Goal: Information Seeking & Learning: Get advice/opinions

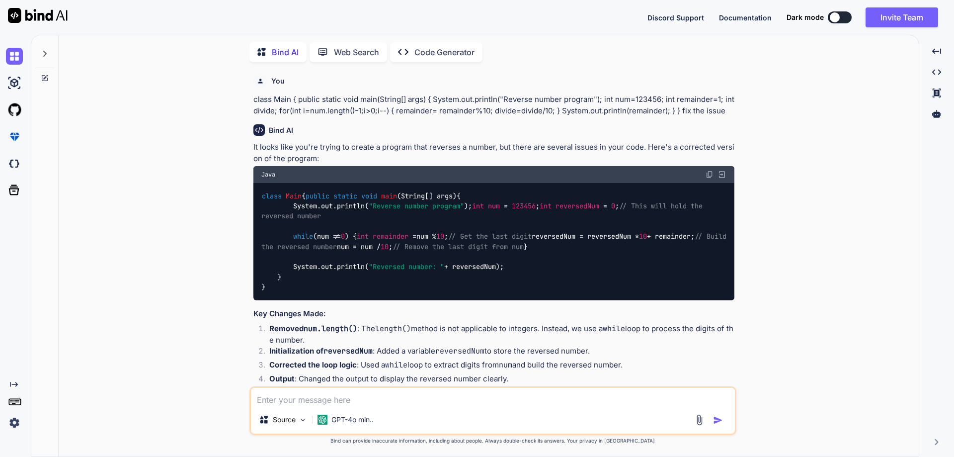
scroll to position [530, 0]
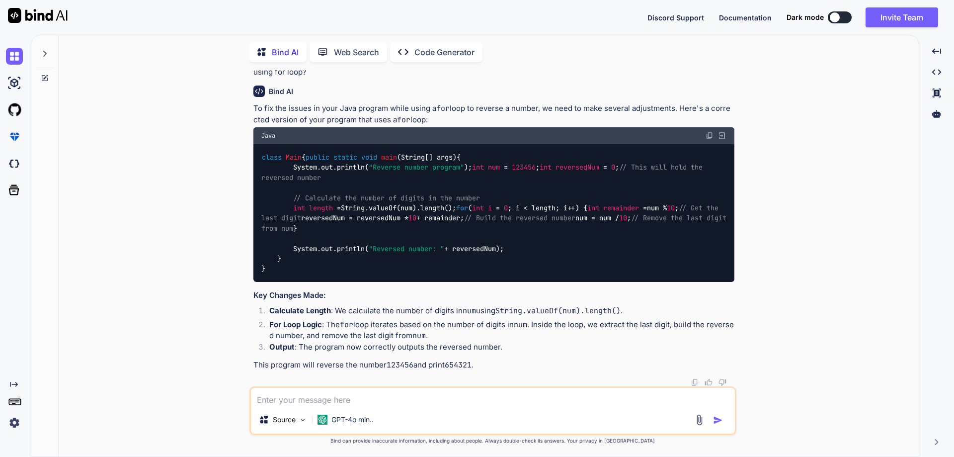
click at [302, 404] on textarea at bounding box center [493, 397] width 484 height 18
type textarea "How to call add 1 to 10 number using function call."
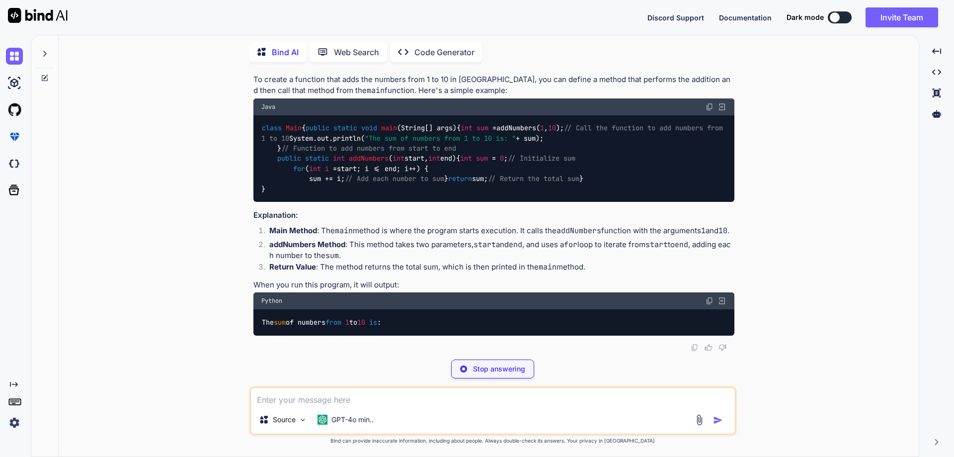
scroll to position [898, 0]
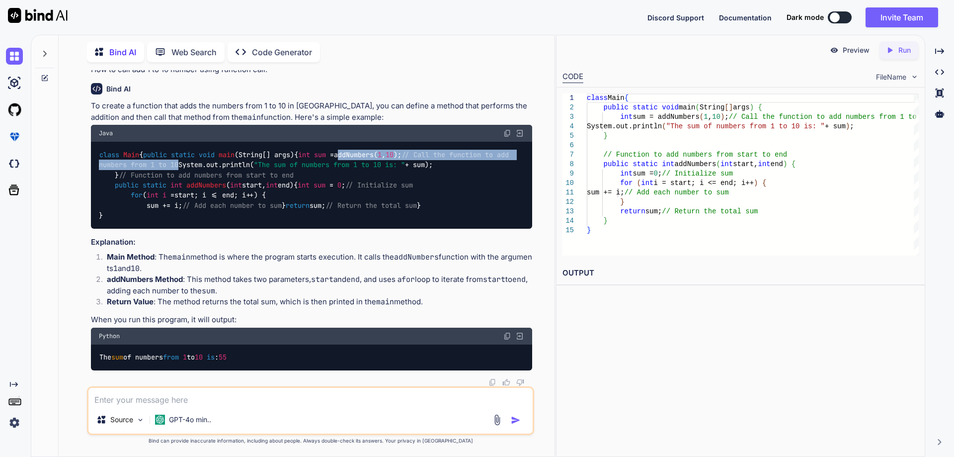
drag, startPoint x: 172, startPoint y: 163, endPoint x: 464, endPoint y: 170, distance: 291.8
click at [470, 165] on div "class Main { public static void main (String[] args) { int sum = addNumbers( 1 …" at bounding box center [311, 185] width 441 height 87
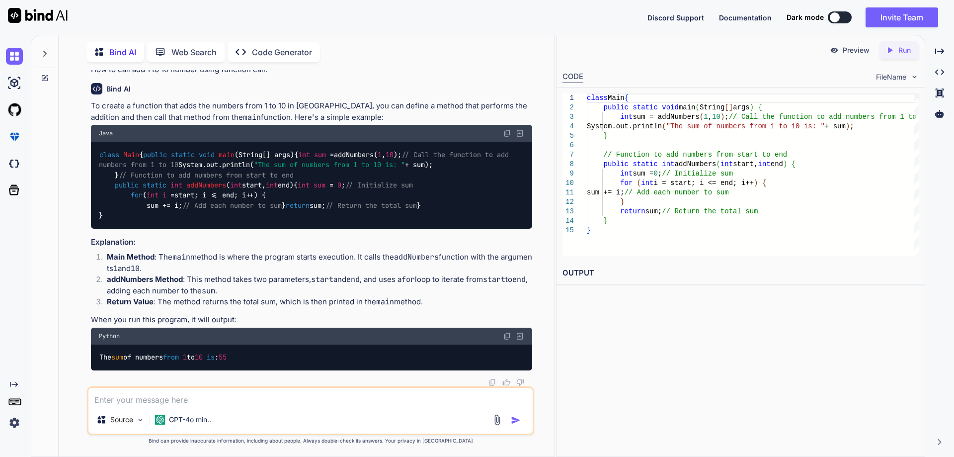
click at [164, 206] on code "class Main { public static void main (String[] args) { int sum = addNumbers( 1 …" at bounding box center [306, 185] width 414 height 71
drag, startPoint x: 278, startPoint y: 234, endPoint x: 304, endPoint y: 232, distance: 25.9
click at [304, 229] on div "class Main { public static void main (String[] args) { int sum = addNumbers( 1 …" at bounding box center [311, 185] width 441 height 87
click at [185, 403] on textarea at bounding box center [310, 397] width 444 height 18
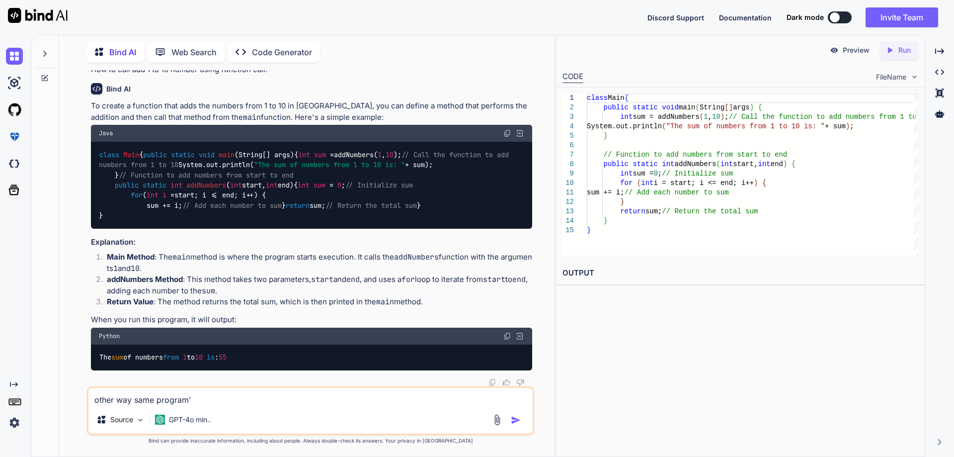
type textarea "other way same program"
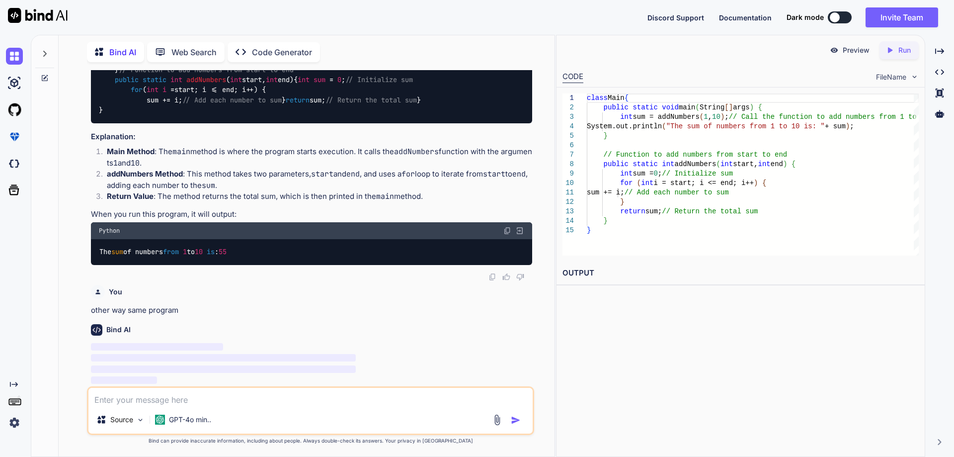
scroll to position [1073, 0]
drag, startPoint x: 91, startPoint y: 217, endPoint x: 248, endPoint y: 221, distance: 156.6
click at [248, 221] on div "To create a function that adds the numbers from 1 to 10 in [GEOGRAPHIC_DATA], y…" at bounding box center [311, 130] width 441 height 270
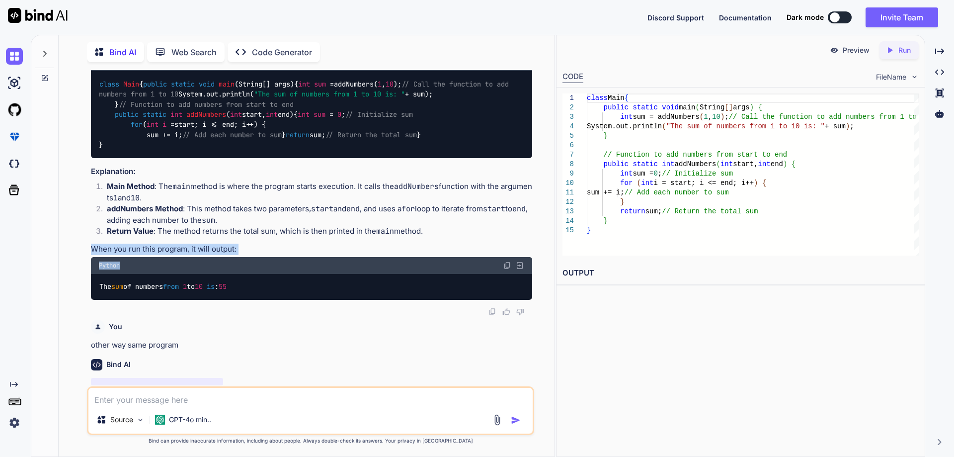
scroll to position [825, 0]
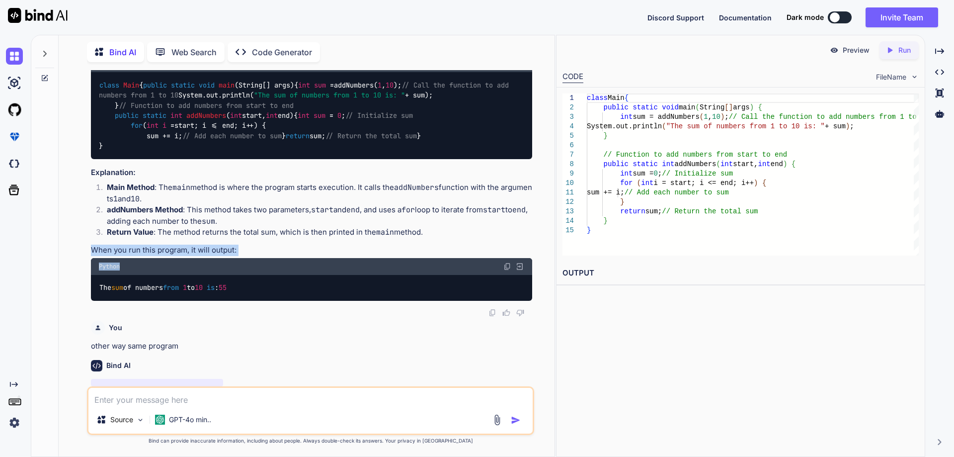
drag, startPoint x: 109, startPoint y: 259, endPoint x: 131, endPoint y: 356, distance: 99.8
click at [131, 159] on div "Java class Main { public static void main (String[] args) { int sum = addNumber…" at bounding box center [311, 107] width 441 height 104
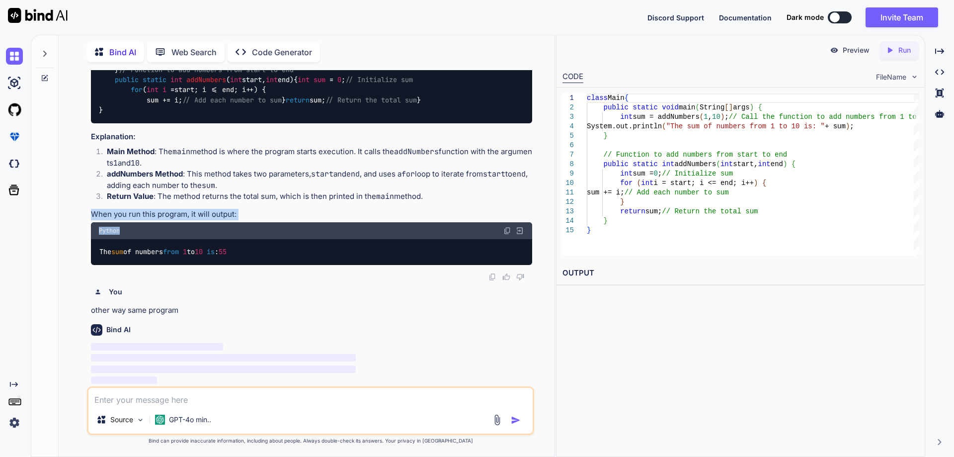
scroll to position [1024, 0]
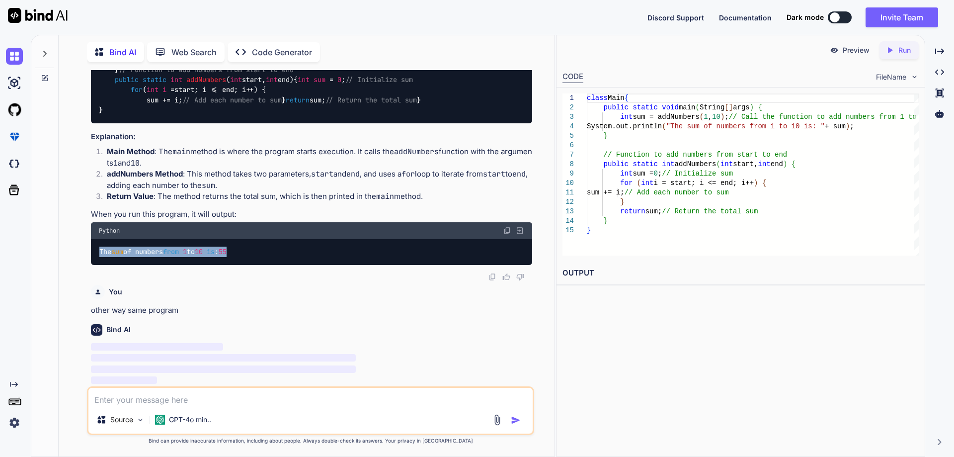
drag, startPoint x: 99, startPoint y: 302, endPoint x: 273, endPoint y: 307, distance: 174.5
click at [273, 265] on div "The sum of numbers from 1 to 10 is : 55" at bounding box center [311, 252] width 441 height 26
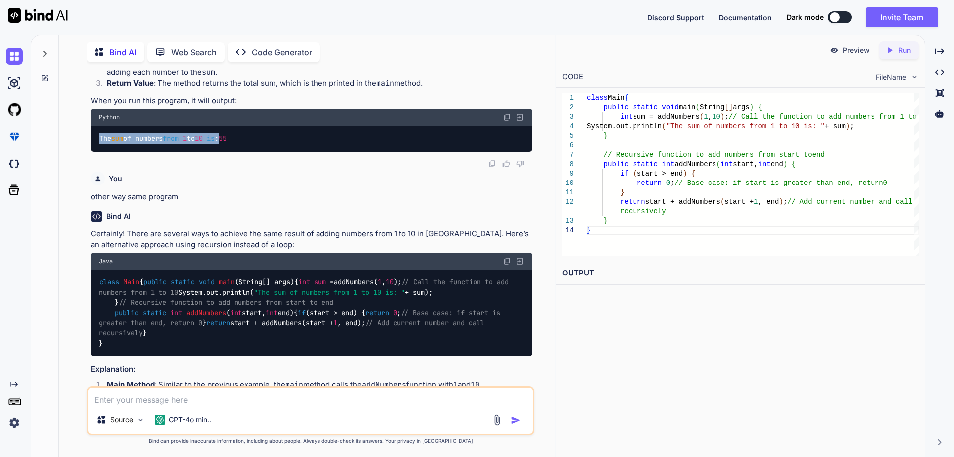
drag, startPoint x: 243, startPoint y: 352, endPoint x: 91, endPoint y: 358, distance: 152.7
click at [100, 144] on code "The sum of numbers from 1 to 10 is : 55" at bounding box center [163, 138] width 129 height 10
copy code "The sum of numbers from 1 to 10 is :"
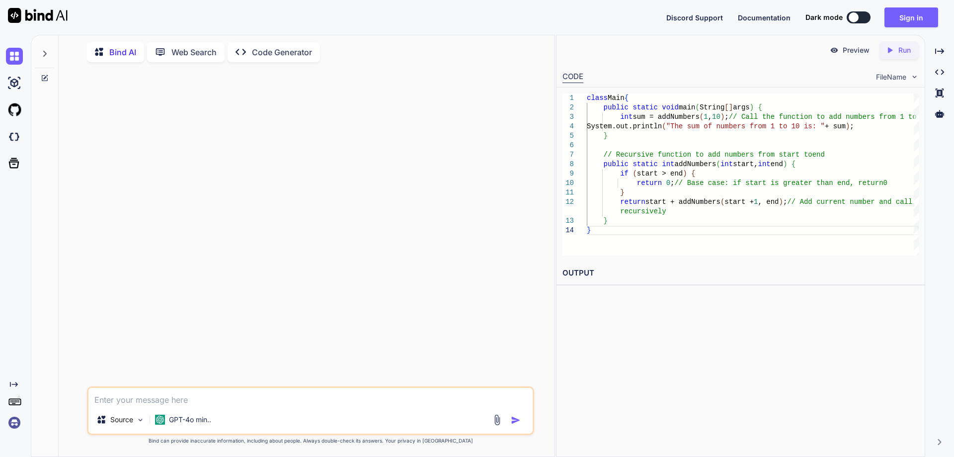
scroll to position [0, 0]
click at [250, 154] on div at bounding box center [311, 228] width 445 height 316
click at [603, 231] on div "class Main { public static void main ( String [ ] args ) { int sum = addNumbers…" at bounding box center [753, 174] width 332 height 162
click at [600, 239] on div "class Main { public static void main ( String [ ] args ) { int sum = addNumbers…" at bounding box center [753, 174] width 332 height 162
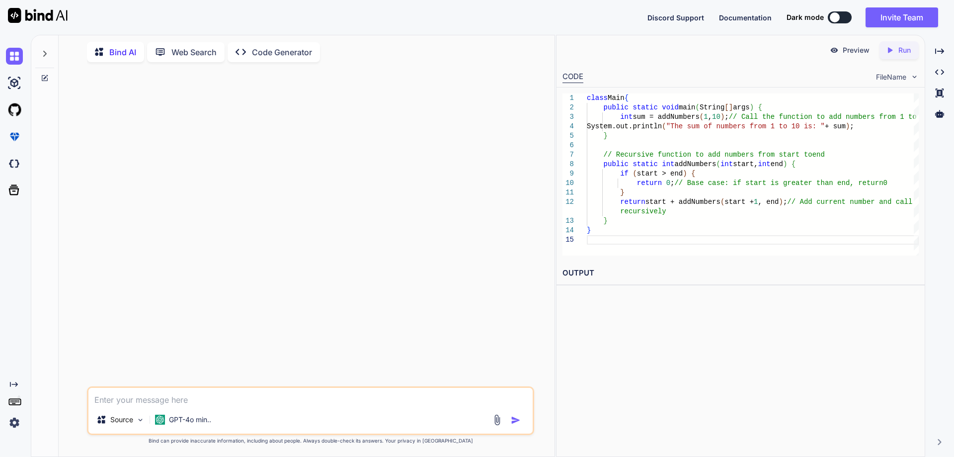
click at [600, 231] on div "class Main { public static void main ( String [ ] args ) { int sum = addNumbers…" at bounding box center [753, 174] width 332 height 162
click at [634, 221] on div "class Main { public static void main ( String [ ] args ) { int sum = addNumbers…" at bounding box center [753, 174] width 332 height 162
click at [617, 138] on div "class Main { public static void main ( String [ ] args ) { int sum = addNumbers…" at bounding box center [753, 174] width 332 height 162
click at [639, 98] on div "class Main { public static void main ( String [ ] args ) { int sum = addNumbers…" at bounding box center [753, 174] width 332 height 162
click at [614, 137] on div "class Main { public static void main ( String [ ] args ) { int sum = addNumbers…" at bounding box center [753, 174] width 332 height 162
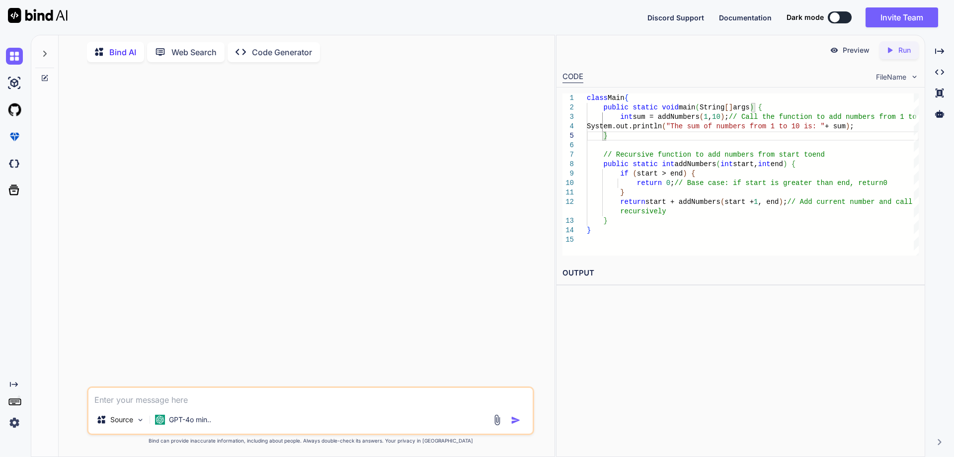
click at [610, 219] on div "class Main { public static void main ( String [ ] args ) { int sum = addNumbers…" at bounding box center [753, 174] width 332 height 162
click at [600, 232] on div "class Main { public static void main ( String [ ] args ) { int sum = addNumbers…" at bounding box center [753, 174] width 332 height 162
type textarea "} return start + addNumbers(start + 1, end); // Add current number and call rec…"
click at [901, 48] on p "Run" at bounding box center [904, 50] width 12 height 10
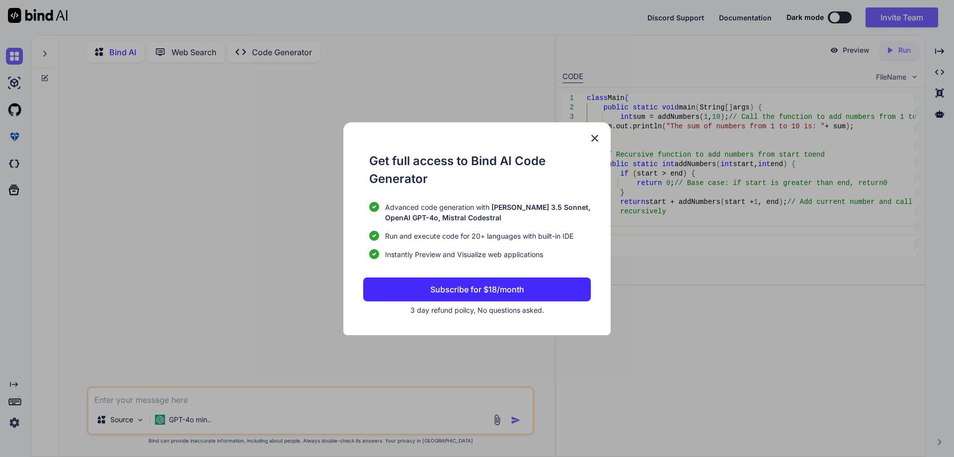
click at [592, 137] on img at bounding box center [595, 138] width 12 height 12
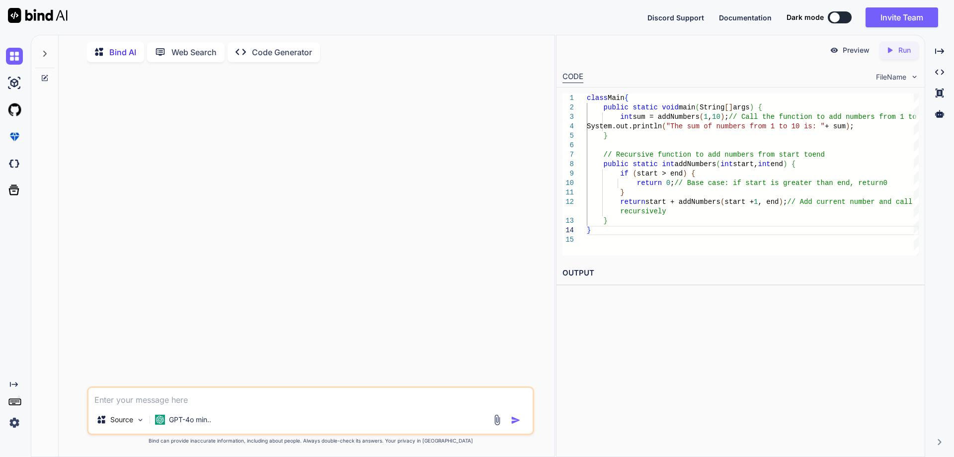
drag, startPoint x: 858, startPoint y: 51, endPoint x: 818, endPoint y: 67, distance: 42.5
click at [857, 51] on p "Preview" at bounding box center [856, 50] width 27 height 10
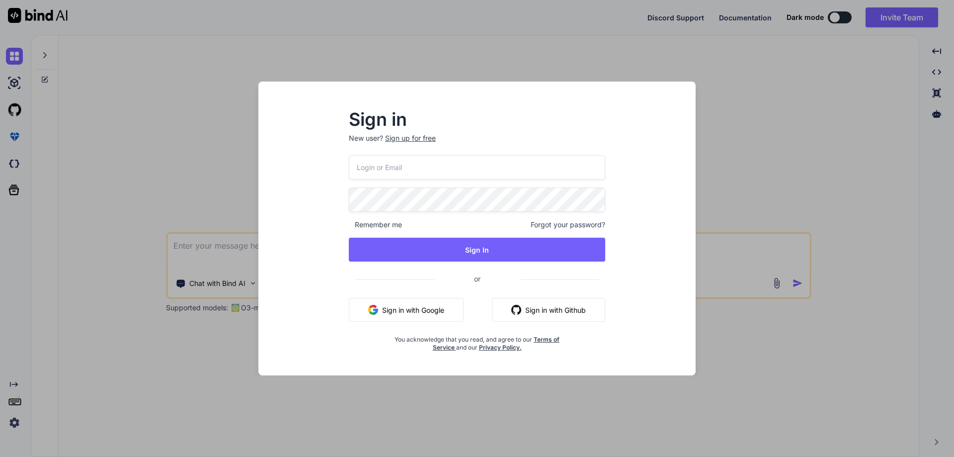
type textarea "x"
type input "tnew19682@gmail.com"
click at [728, 83] on div "Sign in New user? Sign up for free tnew19682@gmail.com Remember me Forgot your …" at bounding box center [477, 228] width 954 height 457
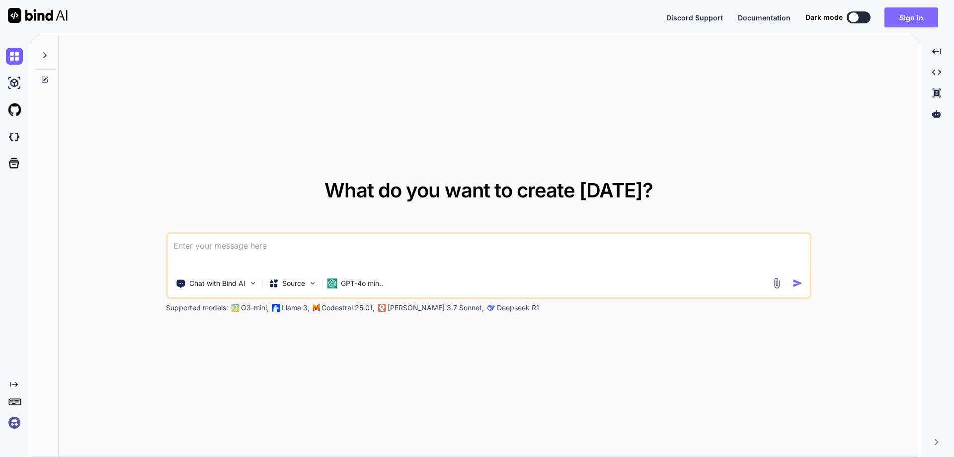
click at [910, 20] on button "Sign in" at bounding box center [911, 17] width 54 height 20
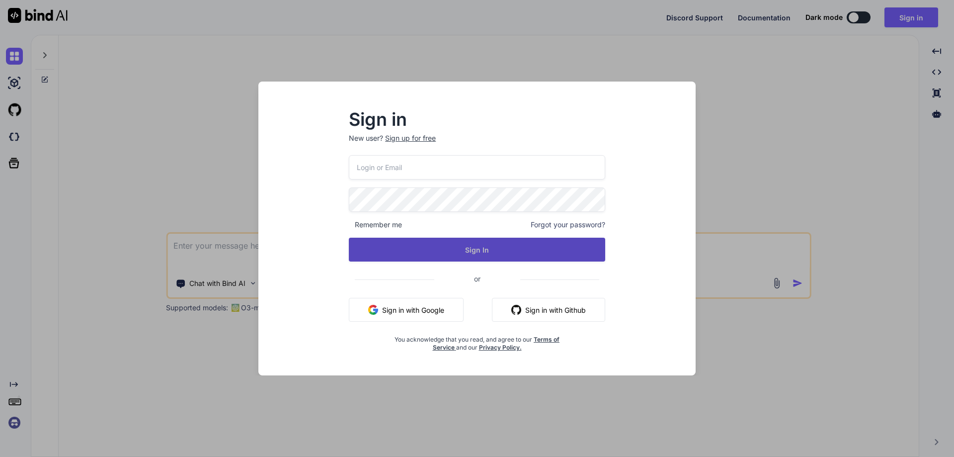
type input "tnew19682@gmail.com"
click at [478, 248] on button "Sign In" at bounding box center [477, 250] width 256 height 24
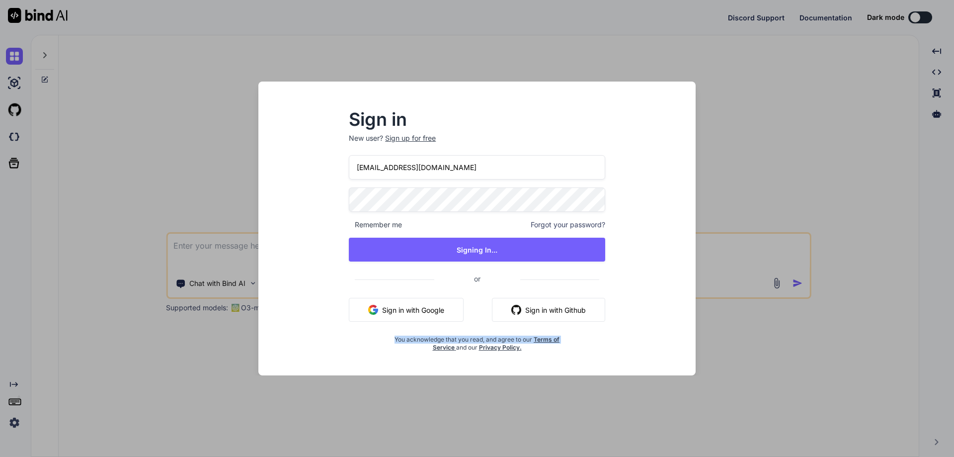
drag, startPoint x: 309, startPoint y: 346, endPoint x: 316, endPoint y: 346, distance: 6.5
click at [313, 346] on div "Sign in New user? Sign up for free tnew19682@gmail.com Remember me Forgot your …" at bounding box center [476, 237] width 421 height 276
click at [316, 346] on div "Sign in New user? Sign up for free tnew19682@gmail.com Remember me Forgot your …" at bounding box center [476, 237] width 421 height 276
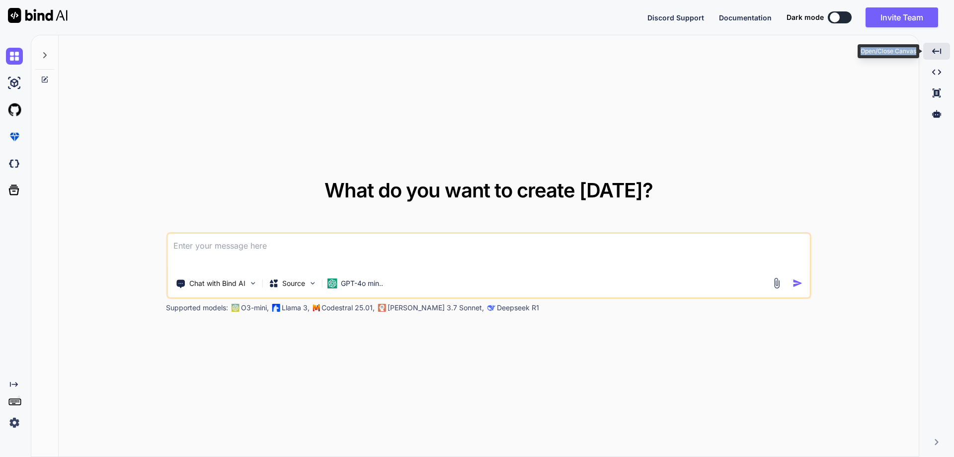
drag, startPoint x: 837, startPoint y: 38, endPoint x: 928, endPoint y: 43, distance: 91.1
